Goal: Find specific page/section: Find specific page/section

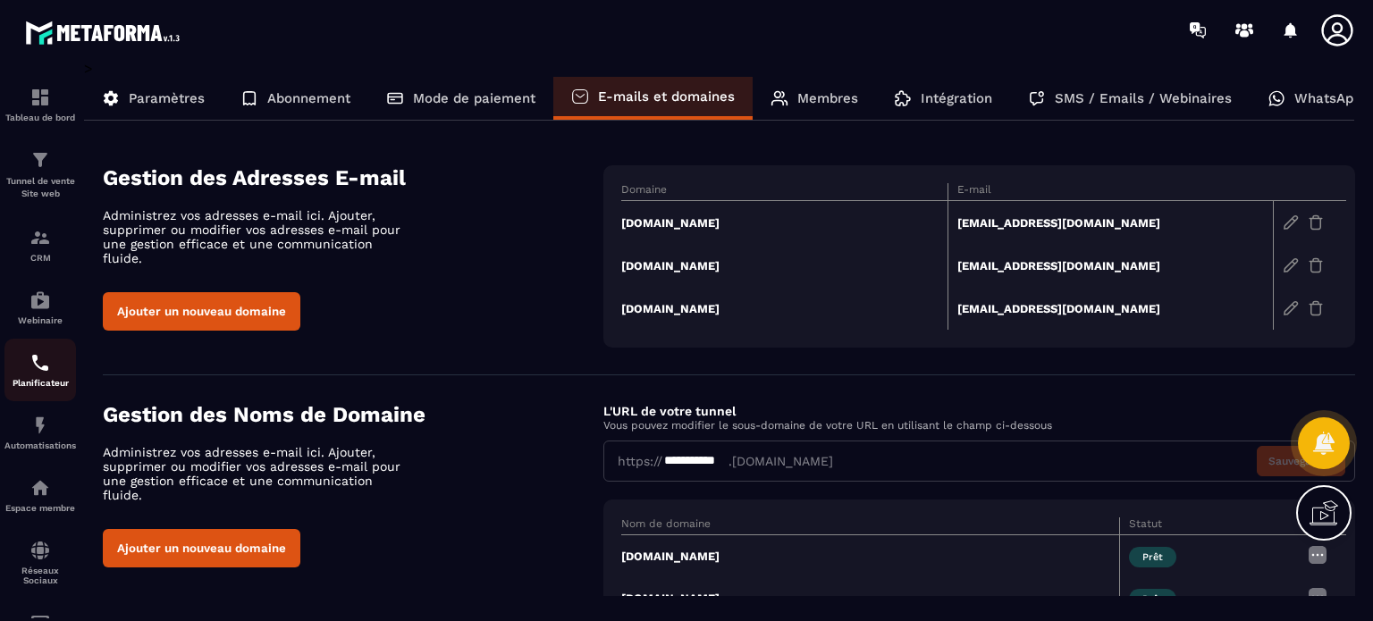
drag, startPoint x: 0, startPoint y: 0, endPoint x: 24, endPoint y: 375, distance: 376.2
click at [24, 375] on div "Planificateur" at bounding box center [40, 370] width 72 height 36
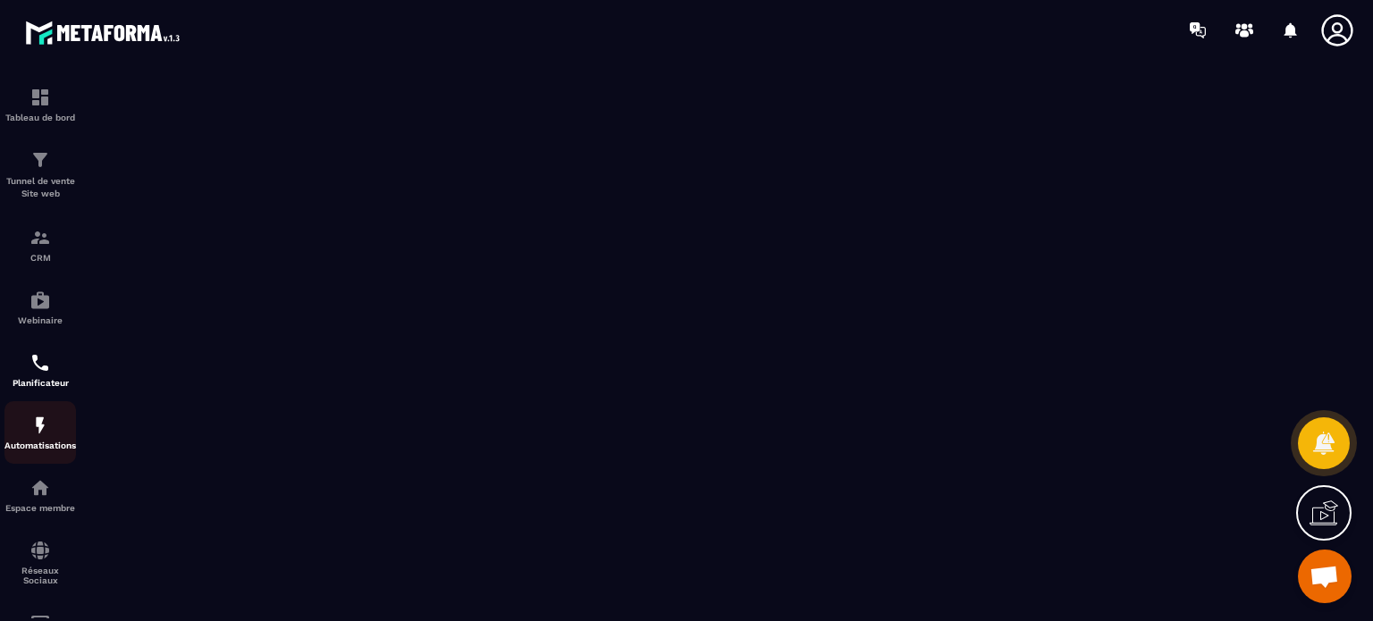
click at [16, 435] on div "Automatisations" at bounding box center [40, 433] width 72 height 36
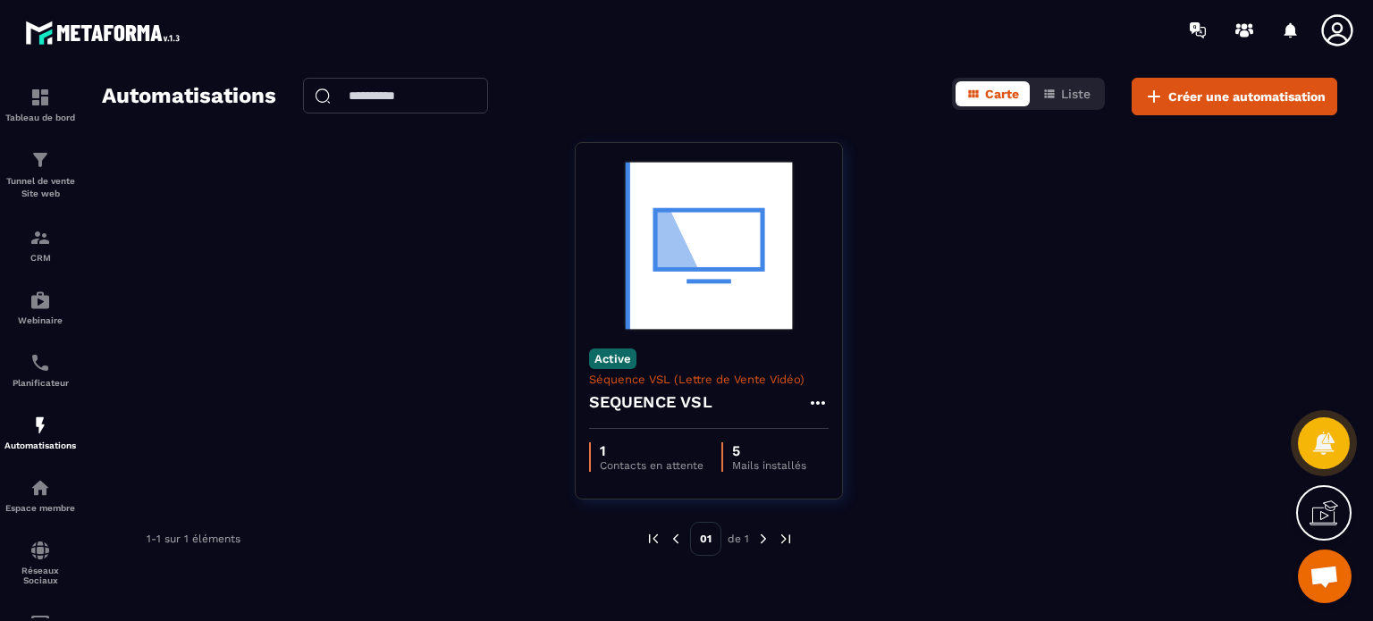
click at [1347, 19] on icon at bounding box center [1336, 29] width 31 height 31
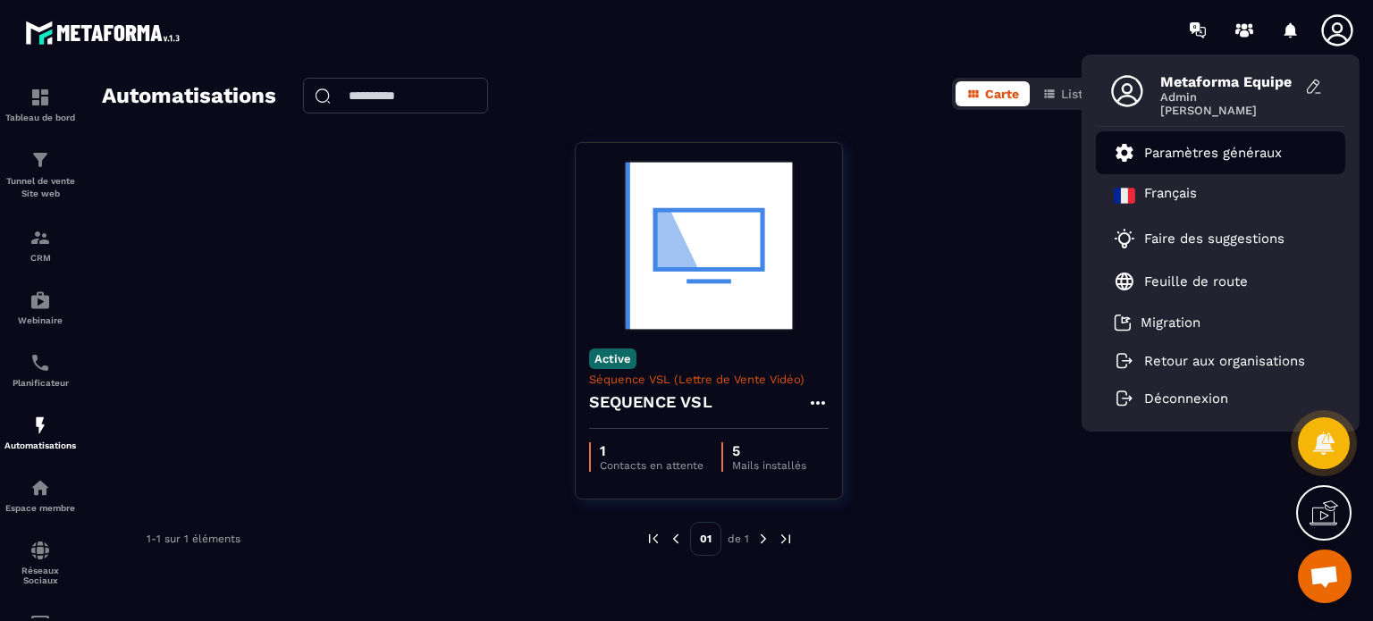
click at [1191, 164] on li "Paramètres généraux" at bounding box center [1220, 152] width 249 height 43
click at [1187, 155] on p "Paramètres généraux" at bounding box center [1213, 153] width 138 height 16
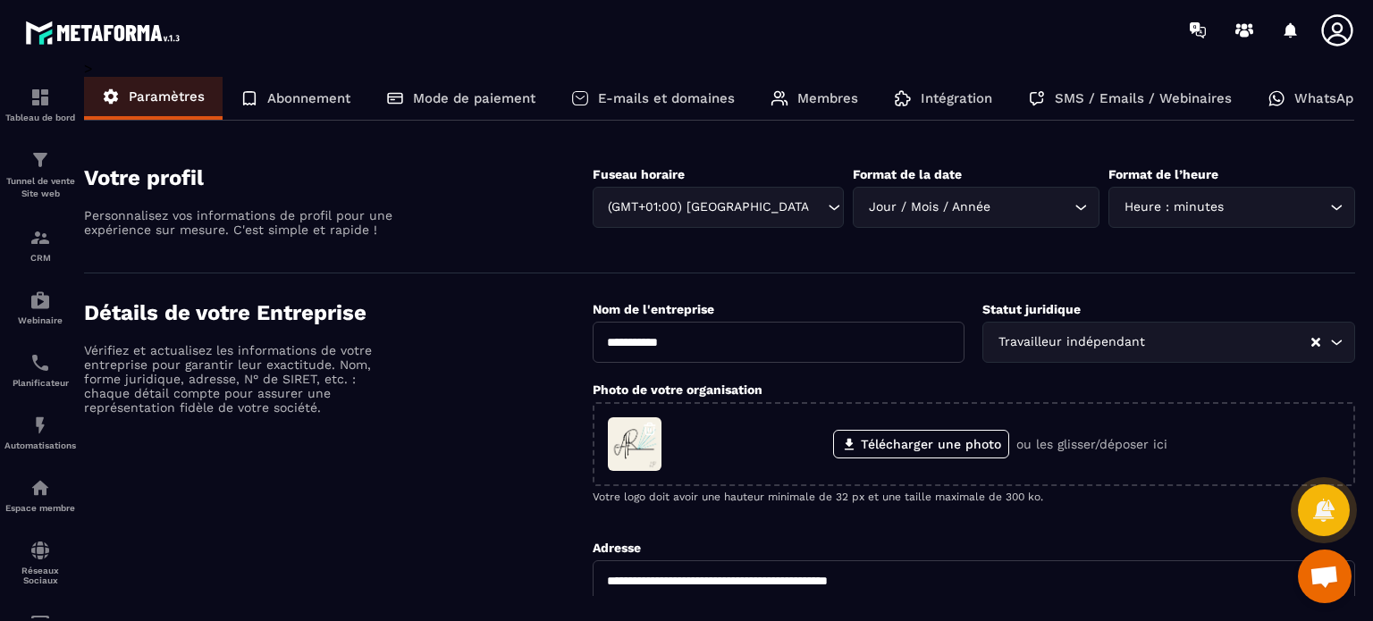
click at [1097, 90] on p "SMS / Emails / Webinaires" at bounding box center [1143, 98] width 177 height 16
